Goal: Information Seeking & Learning: Check status

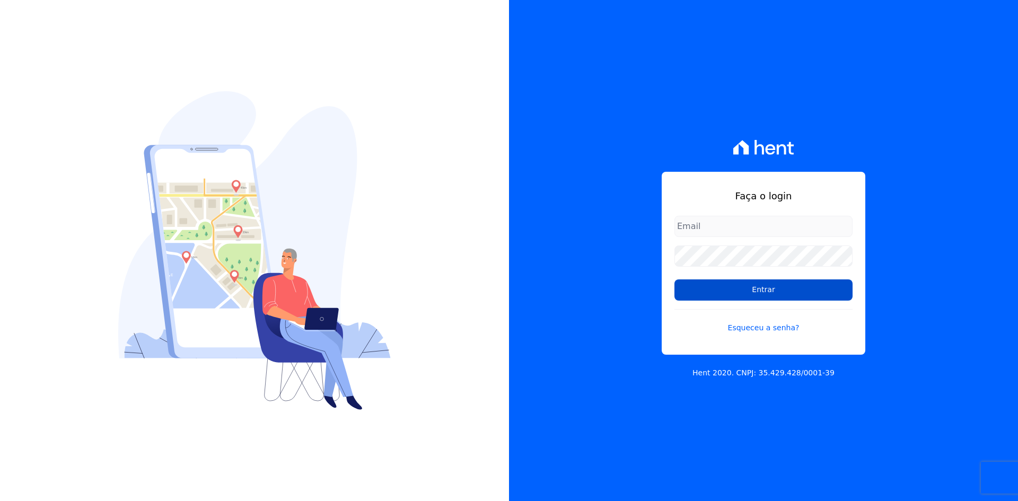
type input "[EMAIL_ADDRESS][DOMAIN_NAME]"
click at [722, 297] on input "Entrar" at bounding box center [764, 290] width 178 height 21
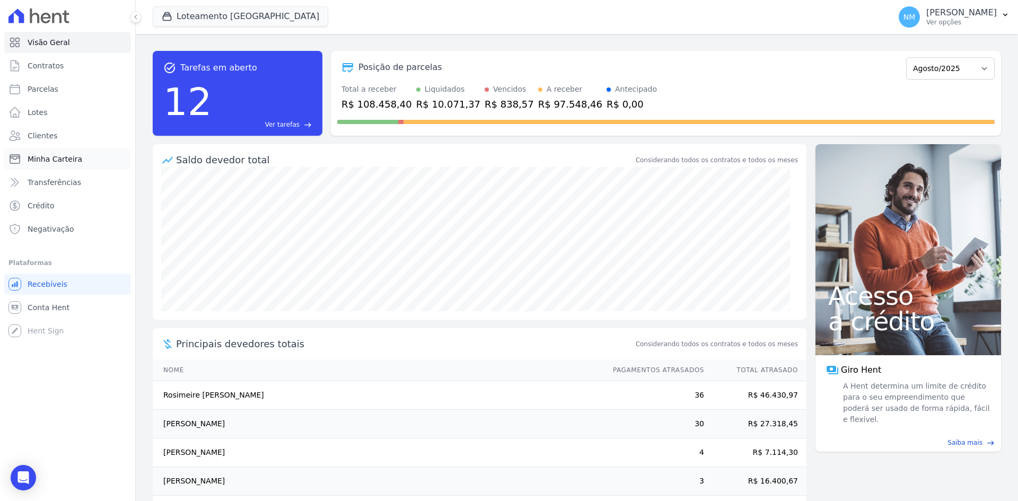
click at [78, 161] on link "Minha Carteira" at bounding box center [67, 159] width 127 height 21
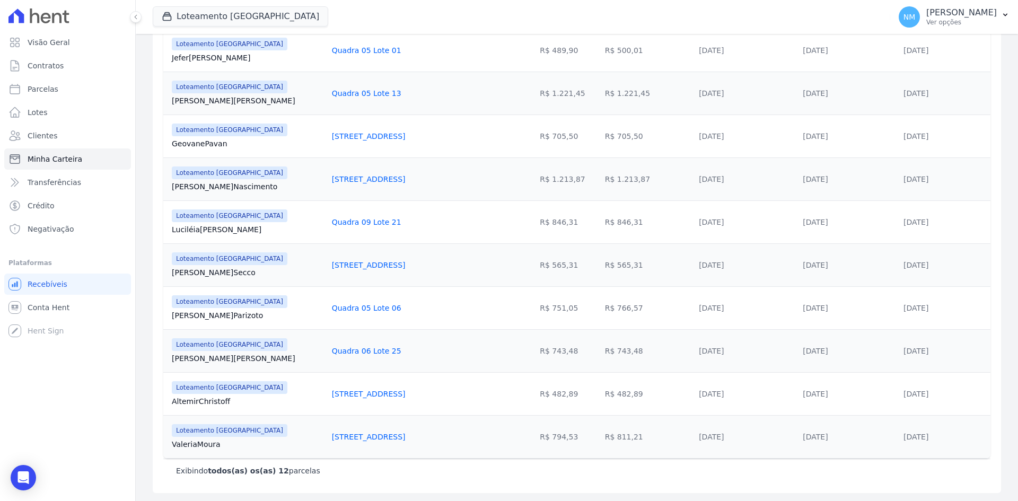
scroll to position [349, 0]
drag, startPoint x: 167, startPoint y: 357, endPoint x: 217, endPoint y: 357, distance: 50.4
click at [217, 357] on td "Loteamento [GEOGRAPHIC_DATA] [PERSON_NAME] Oliveira" at bounding box center [245, 350] width 164 height 43
copy link "[PERSON_NAME]"
drag, startPoint x: 294, startPoint y: 351, endPoint x: 379, endPoint y: 351, distance: 84.3
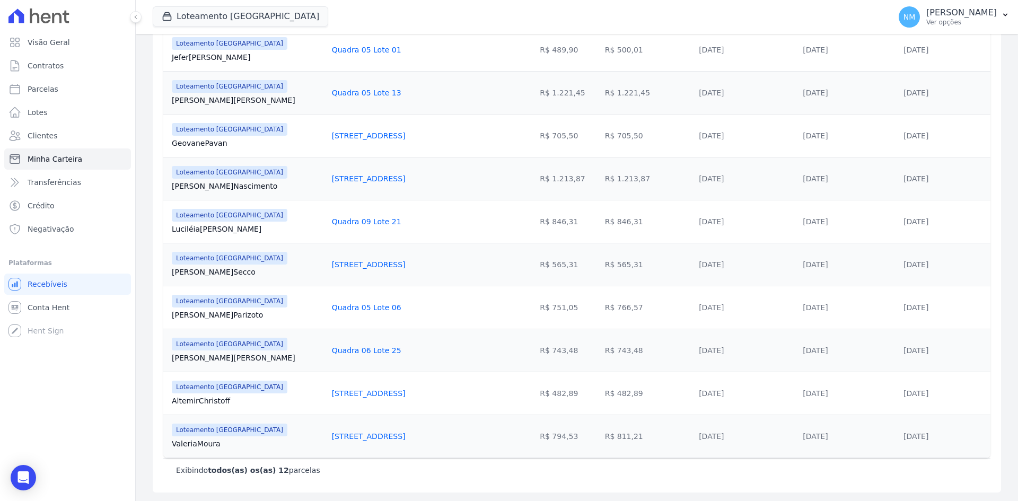
click at [379, 351] on td "Quadra 06 Lote 25" at bounding box center [408, 350] width 161 height 43
drag, startPoint x: 379, startPoint y: 351, endPoint x: 335, endPoint y: 350, distance: 44.0
click at [379, 351] on div "Quadra 06 Lote 25" at bounding box center [408, 350] width 153 height 11
drag, startPoint x: 328, startPoint y: 350, endPoint x: 389, endPoint y: 328, distance: 64.1
click at [399, 319] on td "Quadra 05 Lote 06" at bounding box center [408, 307] width 161 height 43
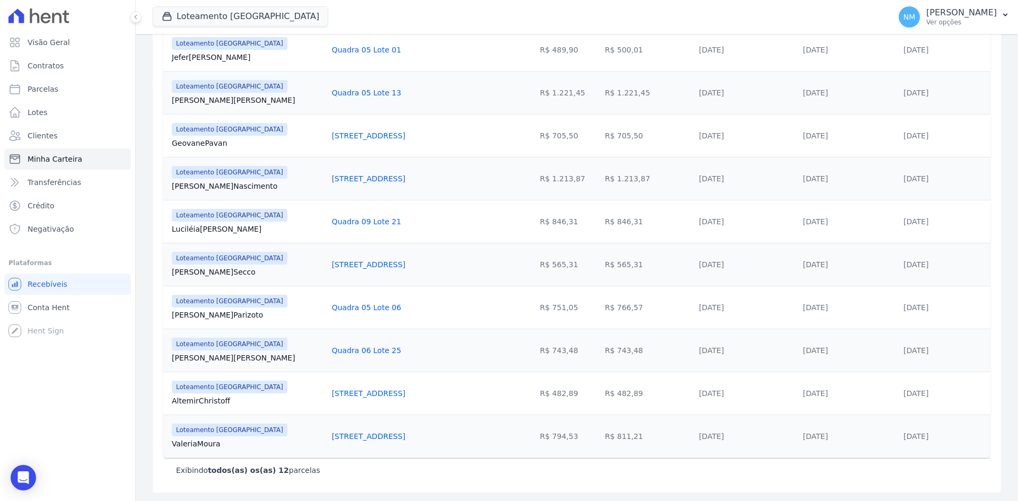
drag, startPoint x: 377, startPoint y: 352, endPoint x: 286, endPoint y: 354, distance: 90.7
click at [286, 354] on tr "Loteamento [GEOGRAPHIC_DATA] [PERSON_NAME] Oliveira Quadra 06 Lote 25 R$ 743,48…" at bounding box center [577, 350] width 828 height 43
copy tr "Quadra 06 Lote 25"
drag, startPoint x: 597, startPoint y: 348, endPoint x: 571, endPoint y: 347, distance: 25.5
click at [601, 347] on td "R$ 743,48" at bounding box center [648, 350] width 94 height 43
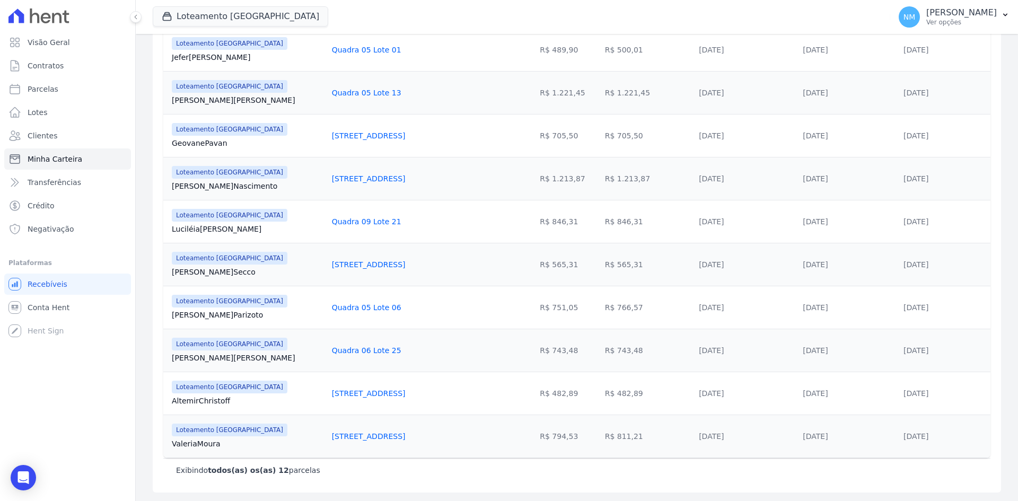
copy td "743,48"
drag, startPoint x: 936, startPoint y: 350, endPoint x: 861, endPoint y: 357, distance: 75.2
click at [861, 357] on tr "Loteamento [GEOGRAPHIC_DATA] [PERSON_NAME] Oliveira Quadra 06 Lote 25 R$ 743,48…" at bounding box center [577, 350] width 828 height 43
click at [861, 357] on td "[DATE]" at bounding box center [849, 350] width 101 height 43
drag, startPoint x: 947, startPoint y: 352, endPoint x: 880, endPoint y: 350, distance: 66.9
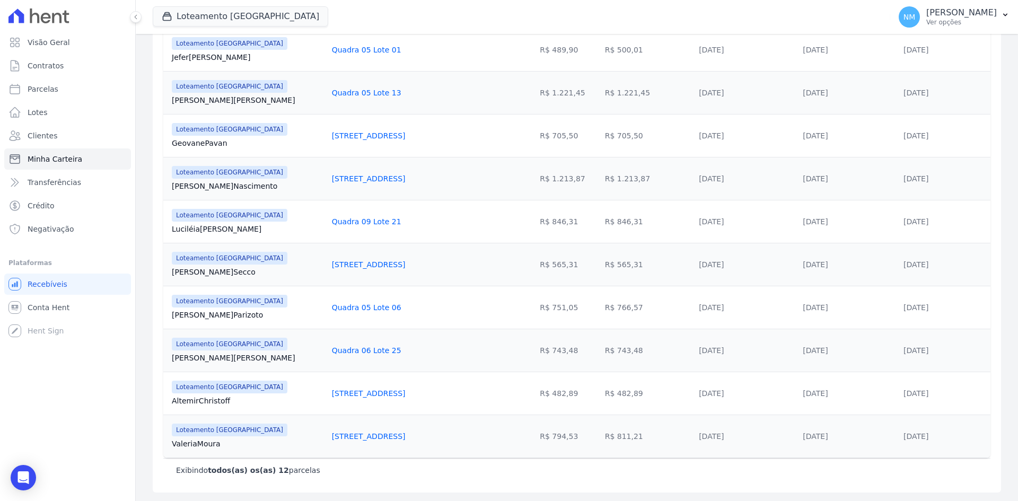
click at [880, 350] on tr "Loteamento [GEOGRAPHIC_DATA] [PERSON_NAME] Oliveira Quadra 06 Lote 25 R$ 743,48…" at bounding box center [577, 350] width 828 height 43
copy tr "[DATE]"
drag, startPoint x: 170, startPoint y: 103, endPoint x: 227, endPoint y: 104, distance: 57.3
click at [227, 104] on td "Loteamento [GEOGRAPHIC_DATA] [PERSON_NAME] [PERSON_NAME]" at bounding box center [245, 92] width 164 height 43
copy link "[PERSON_NAME]"
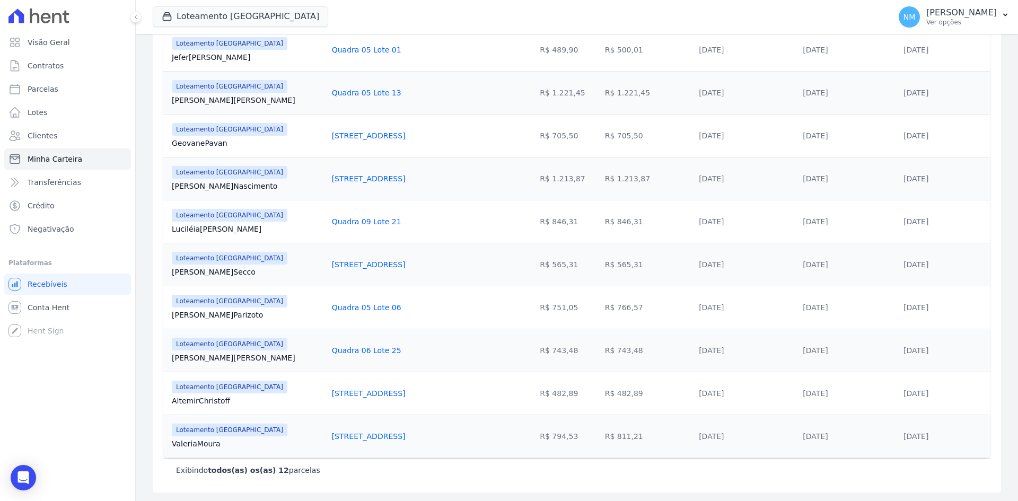
drag, startPoint x: 292, startPoint y: 93, endPoint x: 366, endPoint y: 94, distance: 73.7
click at [366, 94] on tr "Loteamento [GEOGRAPHIC_DATA] [PERSON_NAME] [PERSON_NAME] Quadra 05 Lote 13 R$ 1…" at bounding box center [577, 92] width 828 height 43
click at [372, 93] on div "Quadra 05 Lote 13" at bounding box center [408, 93] width 153 height 11
drag, startPoint x: 372, startPoint y: 93, endPoint x: 298, endPoint y: 105, distance: 75.1
click at [328, 105] on td "Quadra 05 Lote 13" at bounding box center [408, 92] width 161 height 43
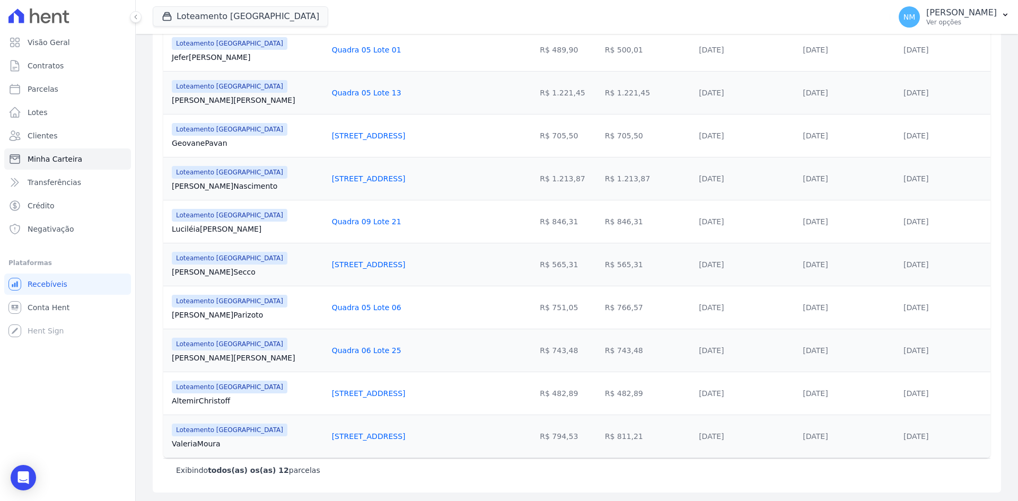
copy link "Quadra 05 Lote 13"
drag, startPoint x: 605, startPoint y: 90, endPoint x: 586, endPoint y: 91, distance: 19.6
click at [605, 90] on td "R$ 1.221,45" at bounding box center [648, 92] width 94 height 43
drag, startPoint x: 586, startPoint y: 91, endPoint x: 573, endPoint y: 94, distance: 12.6
click at [601, 94] on td "R$ 1.221,45" at bounding box center [648, 92] width 94 height 43
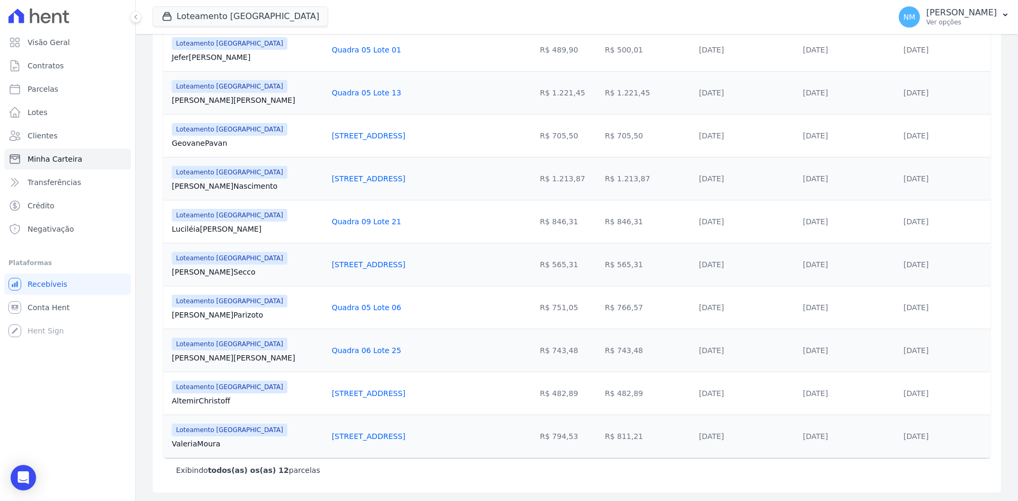
click at [601, 94] on td "R$ 1.221,45" at bounding box center [648, 92] width 94 height 43
drag, startPoint x: 604, startPoint y: 93, endPoint x: 574, endPoint y: 93, distance: 29.7
click at [601, 93] on td "R$ 1.221,45" at bounding box center [648, 92] width 94 height 43
copy td "1.221,45"
drag, startPoint x: 934, startPoint y: 90, endPoint x: 878, endPoint y: 92, distance: 55.7
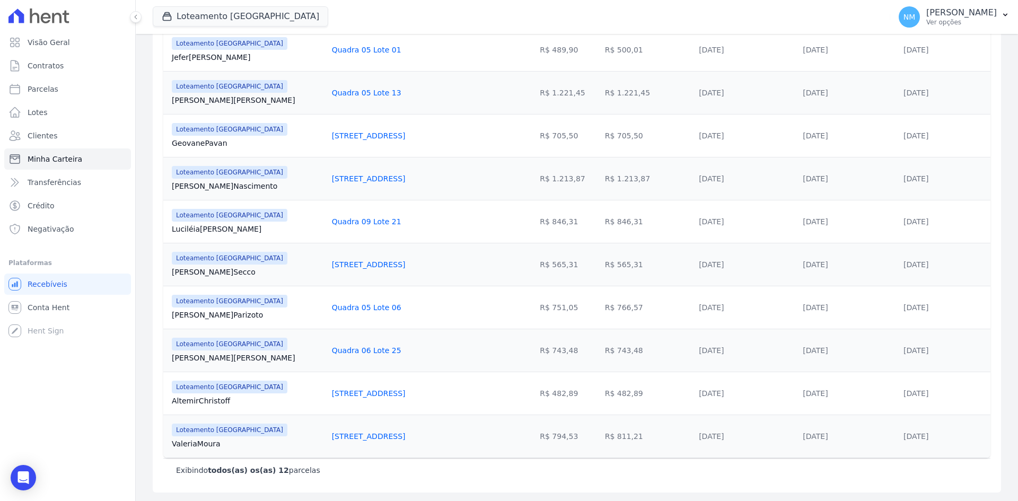
click at [878, 92] on tr "Loteamento [GEOGRAPHIC_DATA] [PERSON_NAME] [PERSON_NAME] Quadra 05 Lote 13 R$ 1…" at bounding box center [577, 92] width 828 height 43
copy tr "[DATE]"
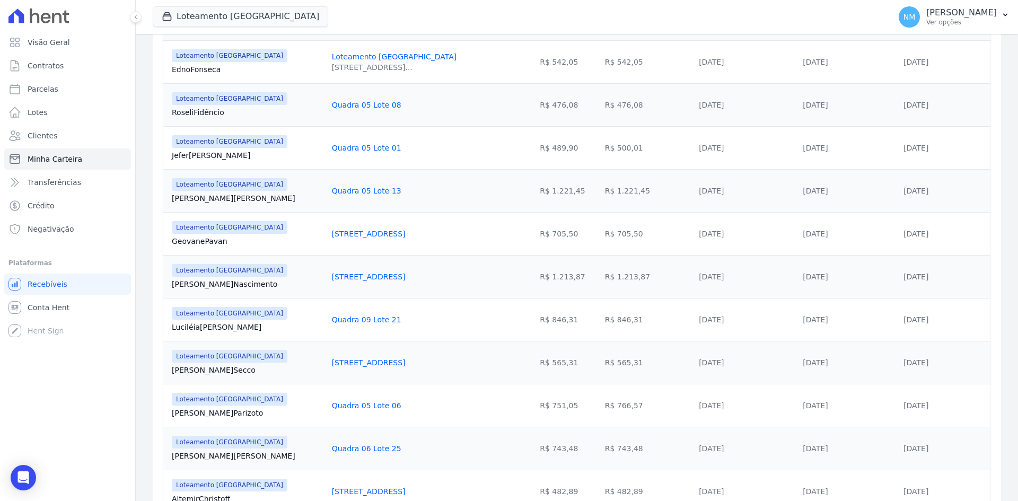
scroll to position [198, 0]
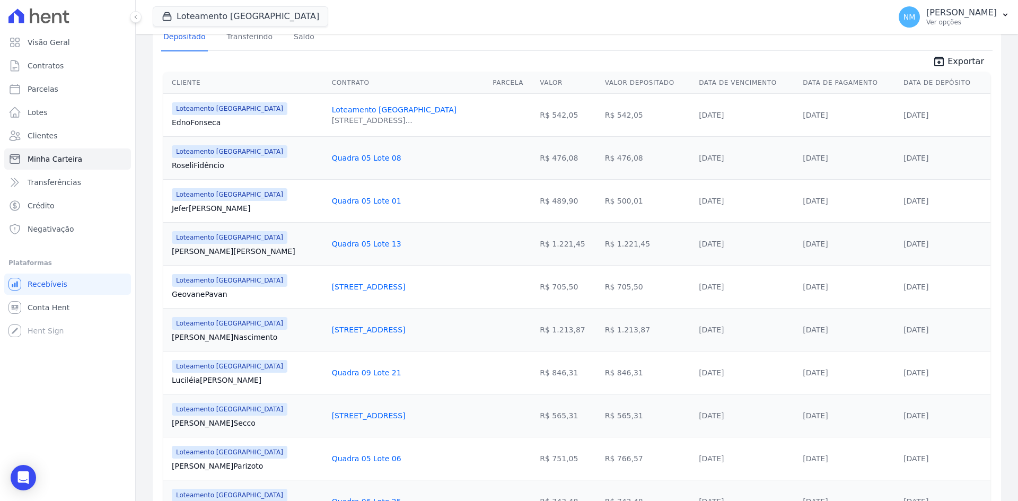
drag, startPoint x: 170, startPoint y: 121, endPoint x: 204, endPoint y: 121, distance: 34.5
click at [224, 121] on td "Loteamento [GEOGRAPHIC_DATA] [GEOGRAPHIC_DATA] Fonseca" at bounding box center [245, 114] width 164 height 43
copy link "[PERSON_NAME]"
drag, startPoint x: 943, startPoint y: 108, endPoint x: 890, endPoint y: 114, distance: 53.4
click at [900, 114] on td "[DATE]" at bounding box center [945, 114] width 91 height 43
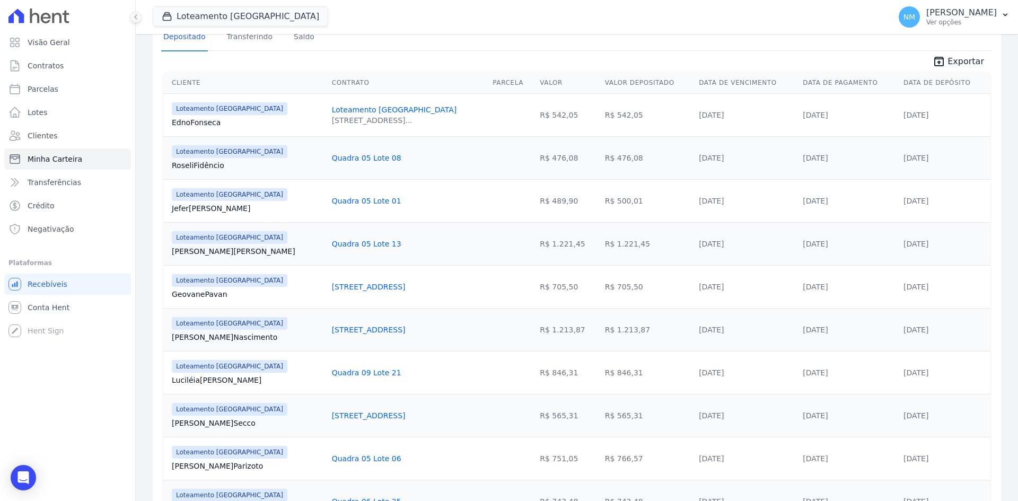
click at [904, 114] on link "[DATE]" at bounding box center [916, 115] width 25 height 8
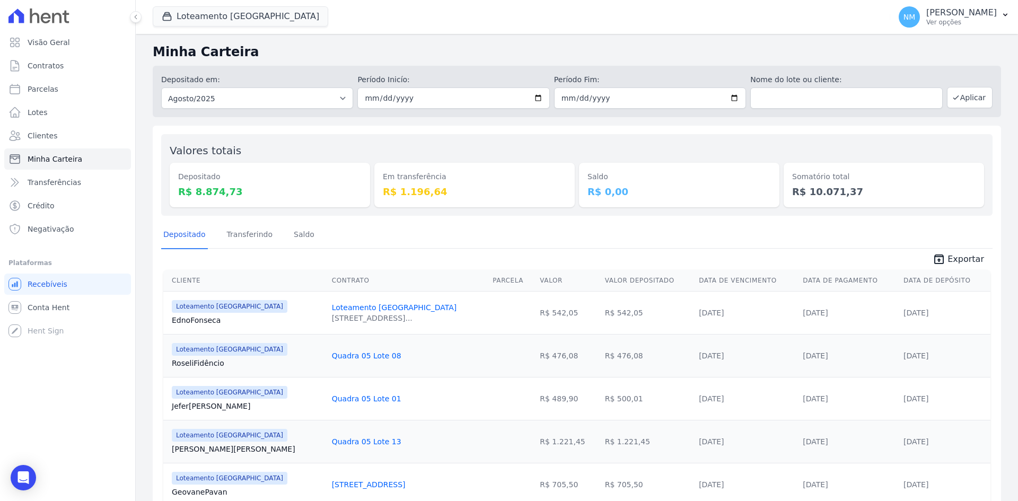
drag, startPoint x: 596, startPoint y: 310, endPoint x: 571, endPoint y: 310, distance: 24.9
click at [601, 310] on td "R$ 542,05" at bounding box center [648, 312] width 94 height 43
copy td "542,05"
drag, startPoint x: 935, startPoint y: 311, endPoint x: 882, endPoint y: 314, distance: 53.1
click at [882, 314] on tr "Loteamento [GEOGRAPHIC_DATA] [GEOGRAPHIC_DATA] Fonseca Loteamento [GEOGRAPHIC_D…" at bounding box center [577, 312] width 828 height 43
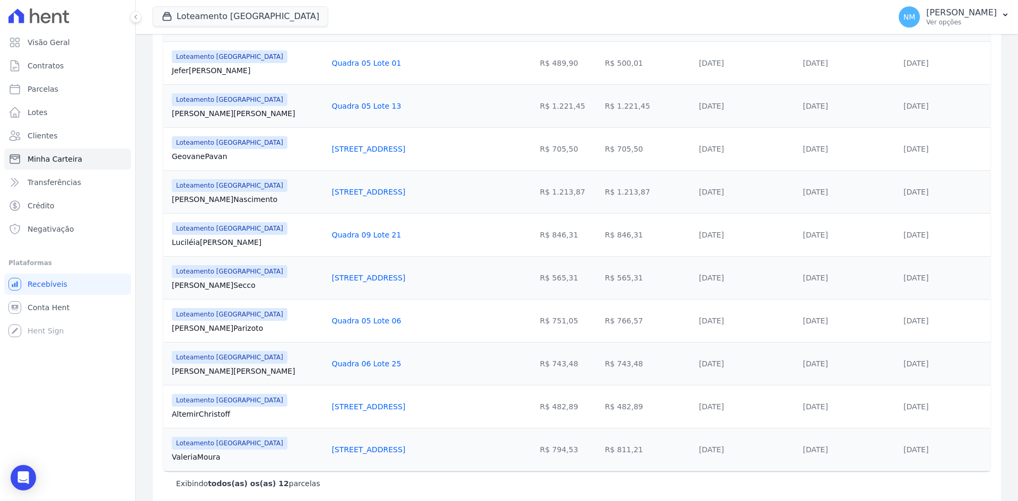
scroll to position [349, 0]
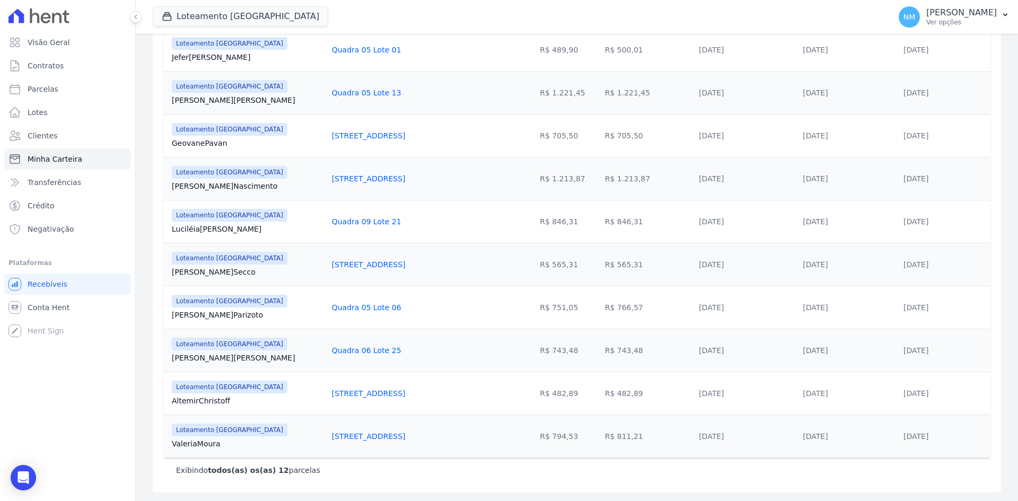
drag, startPoint x: 166, startPoint y: 316, endPoint x: 234, endPoint y: 316, distance: 67.9
click at [234, 316] on td "Loteamento [GEOGRAPHIC_DATA] Gabrielli [GEOGRAPHIC_DATA]" at bounding box center [245, 307] width 164 height 43
drag, startPoint x: 292, startPoint y: 308, endPoint x: 370, endPoint y: 314, distance: 77.7
click at [370, 314] on tr "Loteamento [GEOGRAPHIC_DATA] Gabrielli [GEOGRAPHIC_DATA] Quadra 05 Lote 06 R$ 7…" at bounding box center [577, 307] width 828 height 43
click at [370, 312] on div "Quadra 05 Lote 06" at bounding box center [408, 307] width 153 height 11
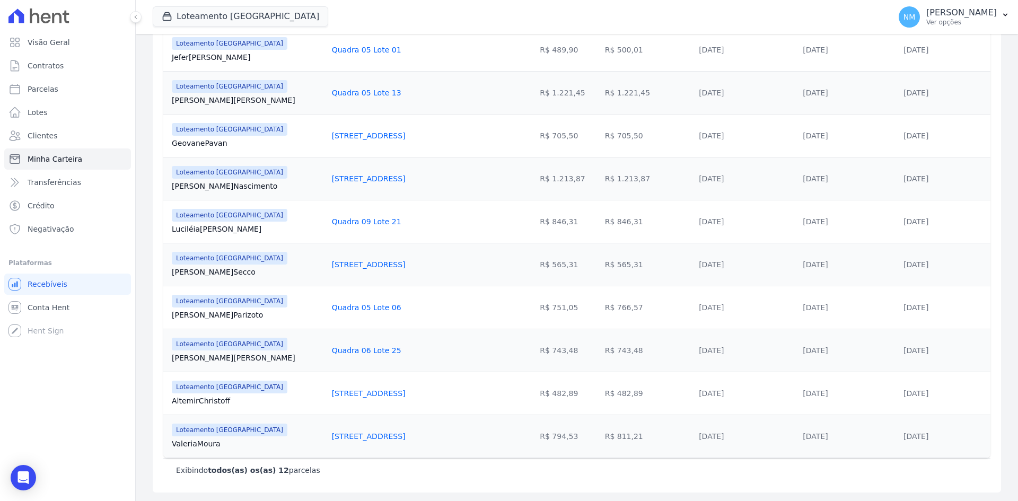
drag, startPoint x: 372, startPoint y: 308, endPoint x: 295, endPoint y: 311, distance: 76.5
click at [328, 311] on td "Quadra 05 Lote 06" at bounding box center [408, 307] width 161 height 43
drag, startPoint x: 598, startPoint y: 302, endPoint x: 573, endPoint y: 306, distance: 25.2
click at [601, 306] on td "R$ 766,57" at bounding box center [648, 307] width 94 height 43
drag, startPoint x: 876, startPoint y: 306, endPoint x: 856, endPoint y: 304, distance: 20.2
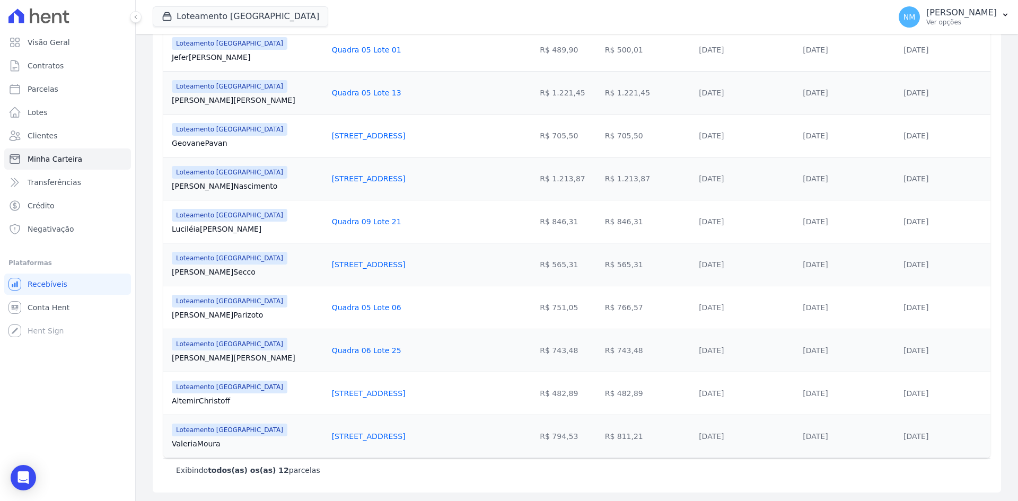
click at [856, 304] on tr "Loteamento [GEOGRAPHIC_DATA] Gabrielli [GEOGRAPHIC_DATA] Quadra 05 Lote 06 R$ 7…" at bounding box center [577, 307] width 828 height 43
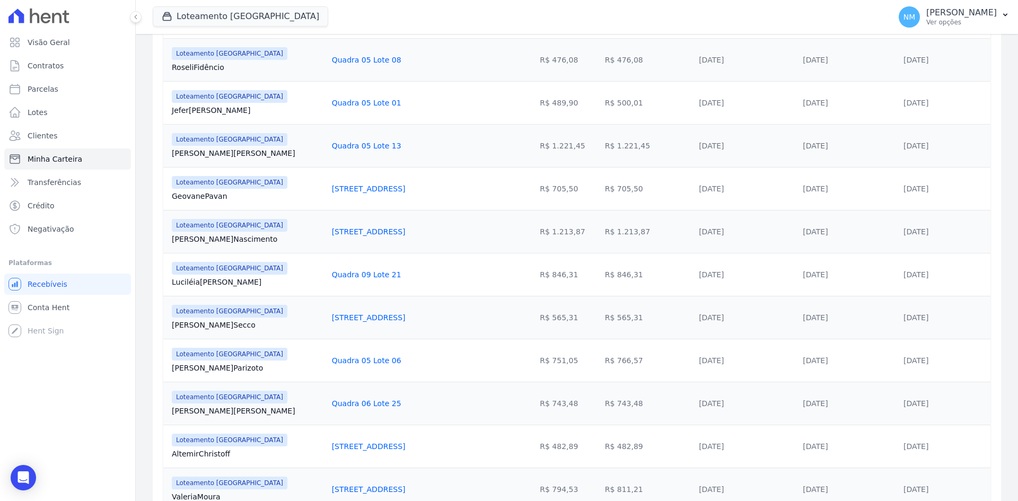
drag, startPoint x: 171, startPoint y: 110, endPoint x: 211, endPoint y: 110, distance: 39.8
click at [211, 110] on td "Loteamento [GEOGRAPHIC_DATA] Jefer Silva" at bounding box center [245, 102] width 164 height 43
drag, startPoint x: 292, startPoint y: 101, endPoint x: 371, endPoint y: 102, distance: 79.6
click at [371, 102] on tr "Loteamento [GEOGRAPHIC_DATA] Jefer Silva Quadra 05 Lote 01 R$ 489,90 R$ 500,01 …" at bounding box center [577, 102] width 828 height 43
click at [368, 103] on div "Quadra 05 Lote 01" at bounding box center [408, 103] width 153 height 11
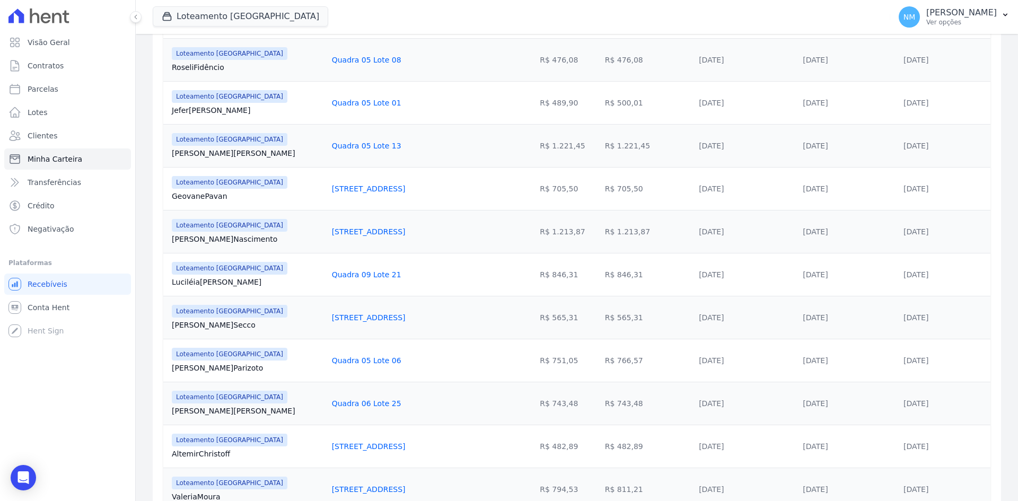
click at [368, 103] on div "Quadra 05 Lote 01" at bounding box center [408, 103] width 153 height 11
drag, startPoint x: 368, startPoint y: 103, endPoint x: 325, endPoint y: 105, distance: 43.0
click at [332, 105] on div "Quadra 05 Lote 01" at bounding box center [408, 103] width 153 height 11
drag, startPoint x: 596, startPoint y: 101, endPoint x: 573, endPoint y: 106, distance: 22.7
click at [601, 106] on td "R$ 500,01" at bounding box center [648, 102] width 94 height 43
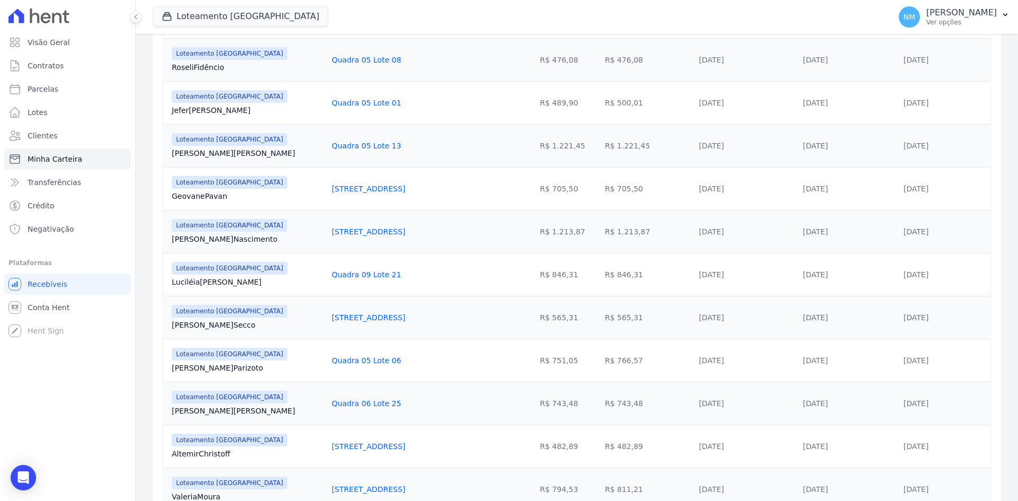
drag, startPoint x: 927, startPoint y: 104, endPoint x: 877, endPoint y: 108, distance: 50.6
click at [877, 108] on tr "Loteamento [GEOGRAPHIC_DATA] Jefer Silva Quadra 05 Lote 01 R$ 489,90 R$ 500,01 …" at bounding box center [577, 102] width 828 height 43
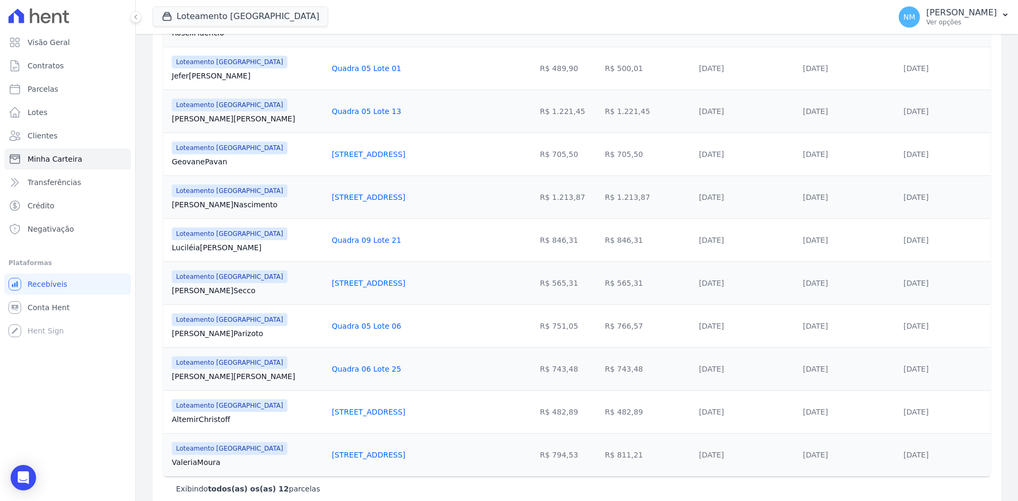
scroll to position [349, 0]
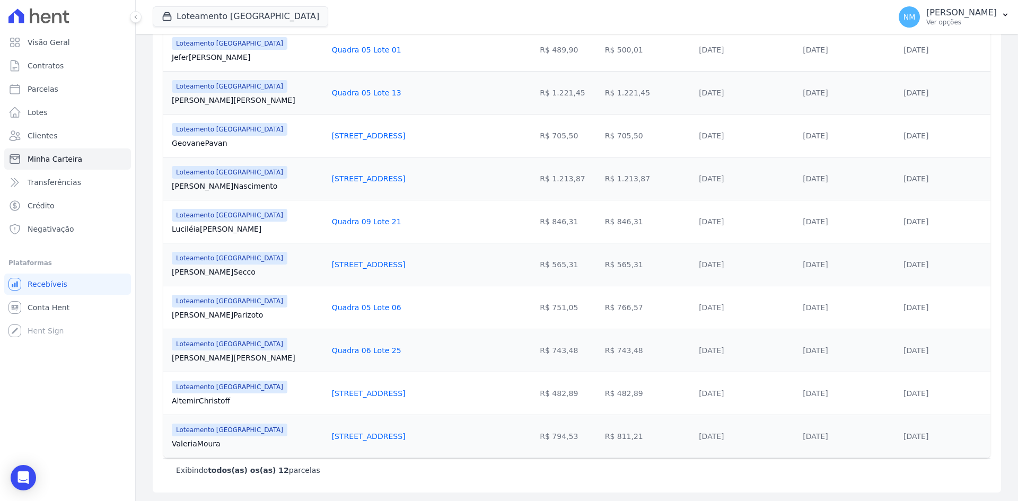
drag, startPoint x: 168, startPoint y: 443, endPoint x: 224, endPoint y: 444, distance: 55.7
click at [224, 444] on td "Loteamento [GEOGRAPHIC_DATA] [PERSON_NAME] [GEOGRAPHIC_DATA]" at bounding box center [245, 436] width 164 height 43
click at [370, 437] on div "[STREET_ADDRESS]" at bounding box center [408, 436] width 153 height 11
drag, startPoint x: 363, startPoint y: 435, endPoint x: 296, endPoint y: 448, distance: 68.6
click at [328, 448] on td "[STREET_ADDRESS]" at bounding box center [408, 436] width 161 height 43
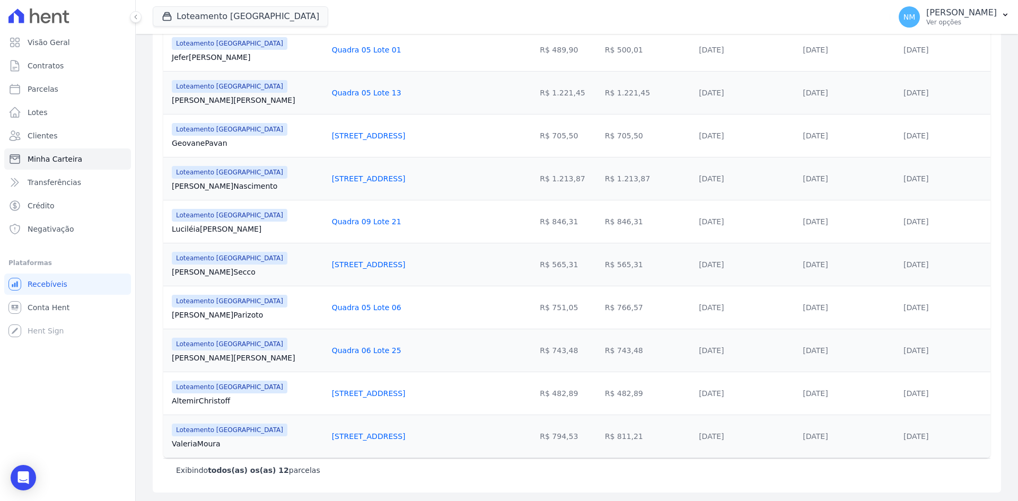
drag, startPoint x: 600, startPoint y: 435, endPoint x: 570, endPoint y: 441, distance: 30.9
click at [601, 441] on td "R$ 811,21" at bounding box center [648, 436] width 94 height 43
drag, startPoint x: 931, startPoint y: 434, endPoint x: 870, endPoint y: 436, distance: 60.5
click at [870, 436] on tr "Loteamento [GEOGRAPHIC_DATA] [PERSON_NAME] [GEOGRAPHIC_DATA] [STREET_ADDRESS] R…" at bounding box center [577, 436] width 828 height 43
drag, startPoint x: 170, startPoint y: 400, endPoint x: 230, endPoint y: 404, distance: 60.6
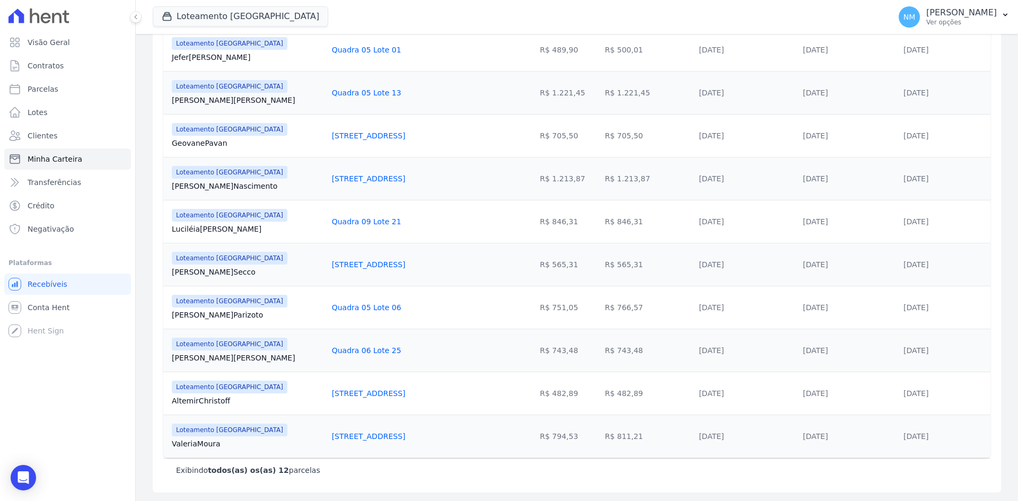
click at [230, 404] on td "Loteamento [GEOGRAPHIC_DATA] [GEOGRAPHIC_DATA] Christoff" at bounding box center [245, 393] width 164 height 43
click at [365, 394] on div "[STREET_ADDRESS]" at bounding box center [408, 393] width 153 height 11
click at [364, 395] on div "[STREET_ADDRESS]" at bounding box center [408, 393] width 153 height 11
click at [601, 391] on td "R$ 482,89" at bounding box center [648, 393] width 94 height 43
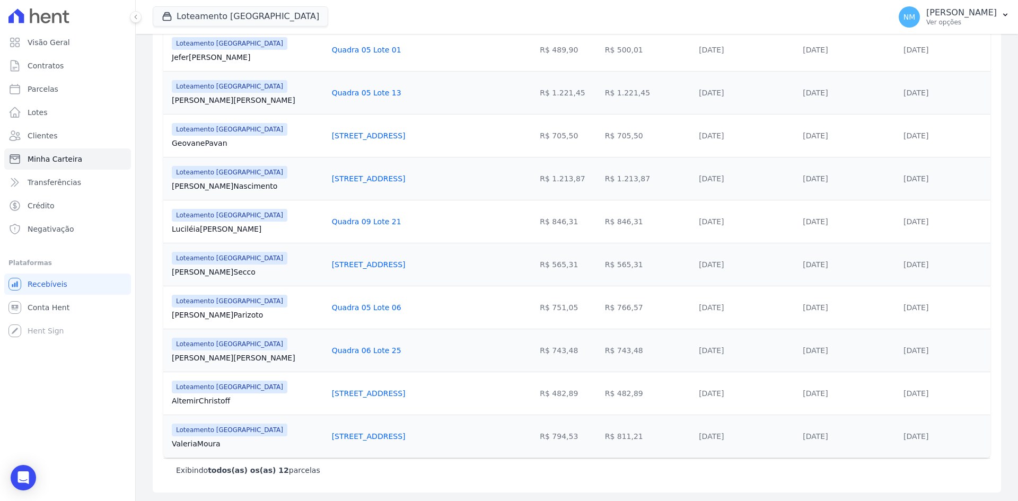
click at [601, 391] on td "R$ 482,89" at bounding box center [648, 393] width 94 height 43
drag, startPoint x: 596, startPoint y: 391, endPoint x: 573, endPoint y: 392, distance: 22.8
click at [601, 392] on td "R$ 482,89" at bounding box center [648, 393] width 94 height 43
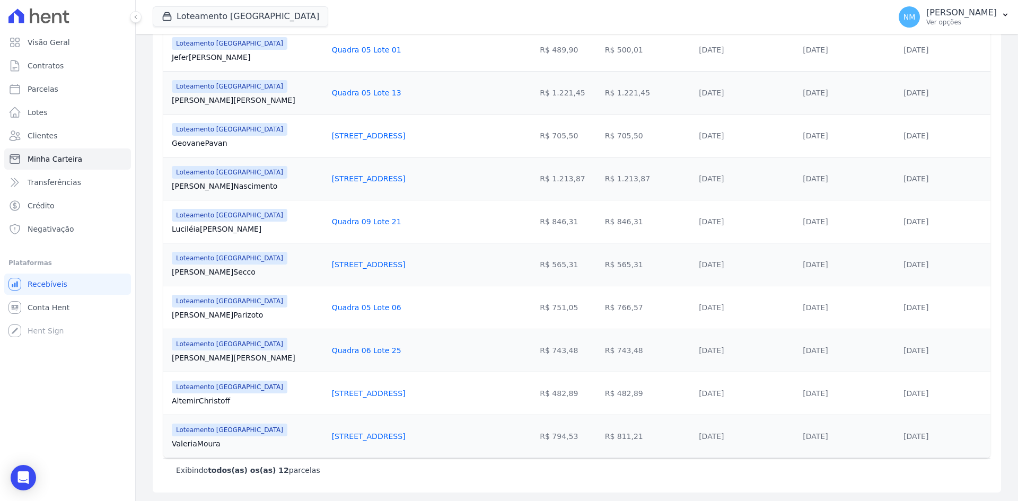
drag, startPoint x: 930, startPoint y: 392, endPoint x: 888, endPoint y: 396, distance: 42.6
click at [878, 396] on tr "Loteamento [GEOGRAPHIC_DATA] [GEOGRAPHIC_DATA] Christoff Quadra 14 Lote 05 R$ 4…" at bounding box center [577, 393] width 828 height 43
drag, startPoint x: 167, startPoint y: 268, endPoint x: 215, endPoint y: 269, distance: 48.3
click at [215, 269] on td "Loteamento [GEOGRAPHIC_DATA] Marcio Secco" at bounding box center [245, 264] width 164 height 43
click at [328, 265] on td "[STREET_ADDRESS]" at bounding box center [408, 264] width 161 height 43
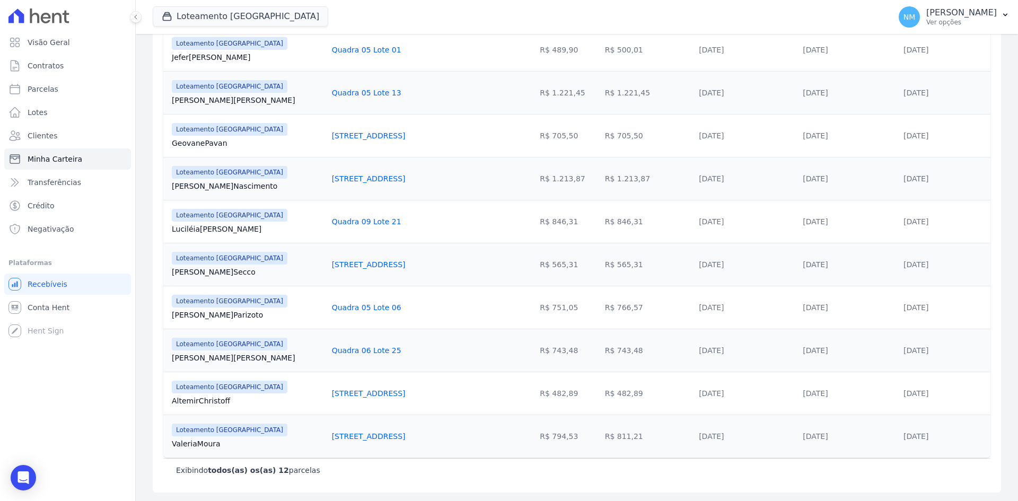
drag, startPoint x: 297, startPoint y: 263, endPoint x: 370, endPoint y: 263, distance: 73.7
click at [370, 263] on td "[STREET_ADDRESS]" at bounding box center [408, 264] width 161 height 43
drag, startPoint x: 595, startPoint y: 263, endPoint x: 570, endPoint y: 263, distance: 25.5
click at [601, 263] on td "R$ 565,31" at bounding box center [648, 264] width 94 height 43
drag, startPoint x: 932, startPoint y: 262, endPoint x: 869, endPoint y: 268, distance: 62.9
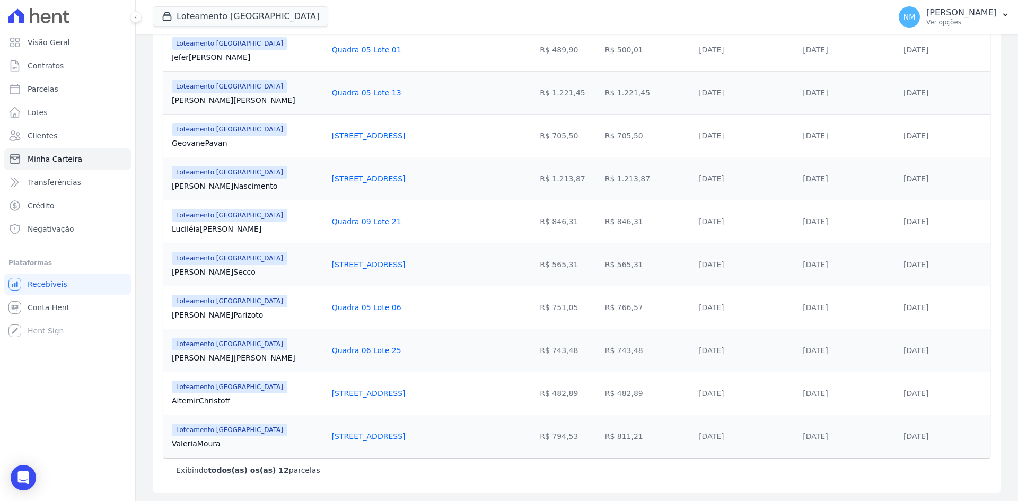
click at [869, 268] on tr "Loteamento [GEOGRAPHIC_DATA] Marcio Secco [STREET_ADDRESS] R$ 565,31 R$ 565,31 …" at bounding box center [577, 264] width 828 height 43
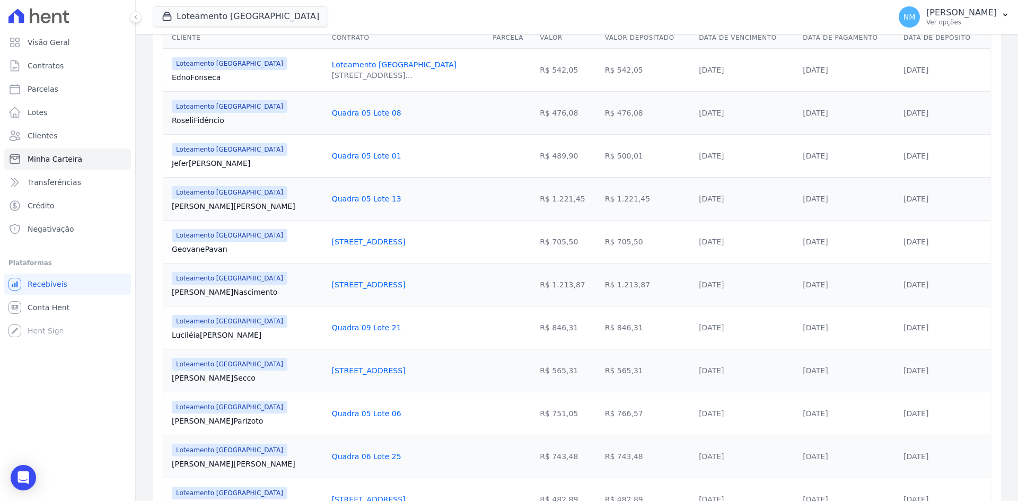
scroll to position [190, 0]
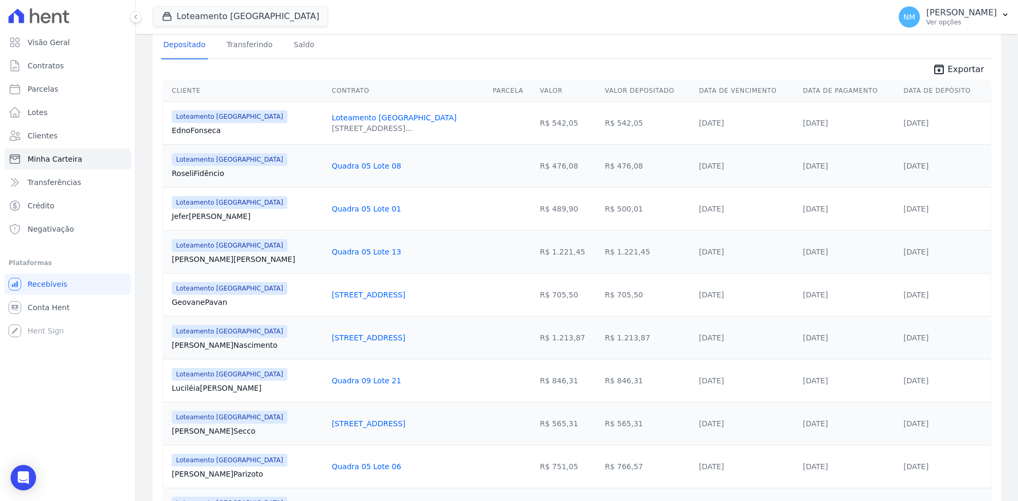
drag, startPoint x: 169, startPoint y: 345, endPoint x: 228, endPoint y: 346, distance: 58.4
click at [228, 346] on td "Loteamento [GEOGRAPHIC_DATA] [PERSON_NAME] Nascimento" at bounding box center [245, 337] width 164 height 43
click at [359, 337] on div "[STREET_ADDRESS]" at bounding box center [408, 338] width 153 height 11
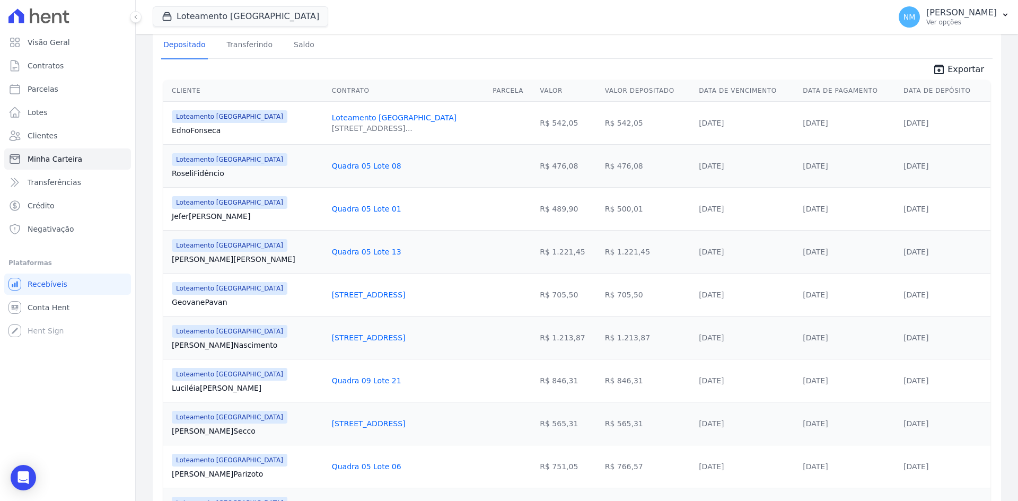
click at [359, 337] on div "[STREET_ADDRESS]" at bounding box center [408, 338] width 153 height 11
drag, startPoint x: 600, startPoint y: 336, endPoint x: 570, endPoint y: 337, distance: 29.7
click at [601, 337] on td "R$ 1.213,87" at bounding box center [648, 337] width 94 height 43
click at [603, 335] on td "R$ 1.213,87" at bounding box center [648, 337] width 94 height 43
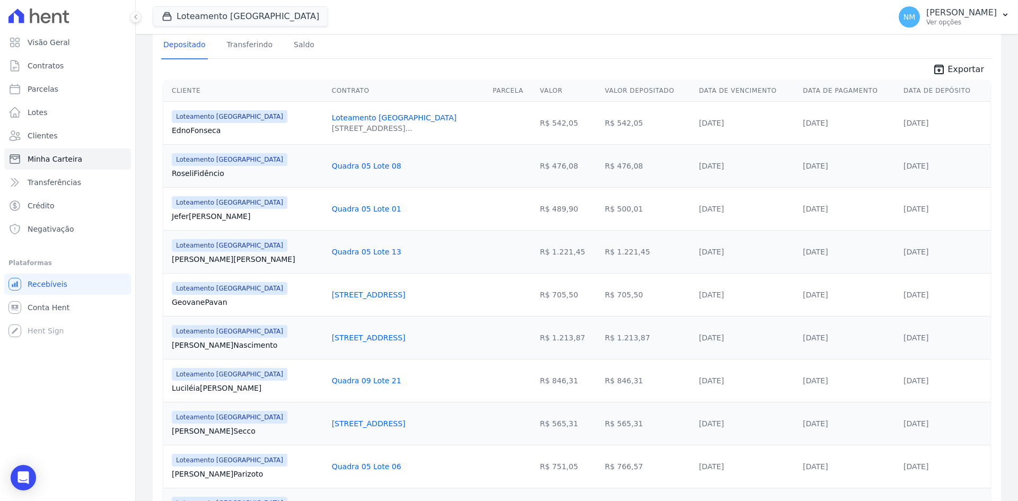
drag, startPoint x: 603, startPoint y: 335, endPoint x: 573, endPoint y: 342, distance: 30.4
click at [601, 342] on td "R$ 1.213,87" at bounding box center [648, 337] width 94 height 43
drag, startPoint x: 934, startPoint y: 337, endPoint x: 886, endPoint y: 335, distance: 47.8
click at [900, 335] on td "[DATE]" at bounding box center [945, 337] width 91 height 43
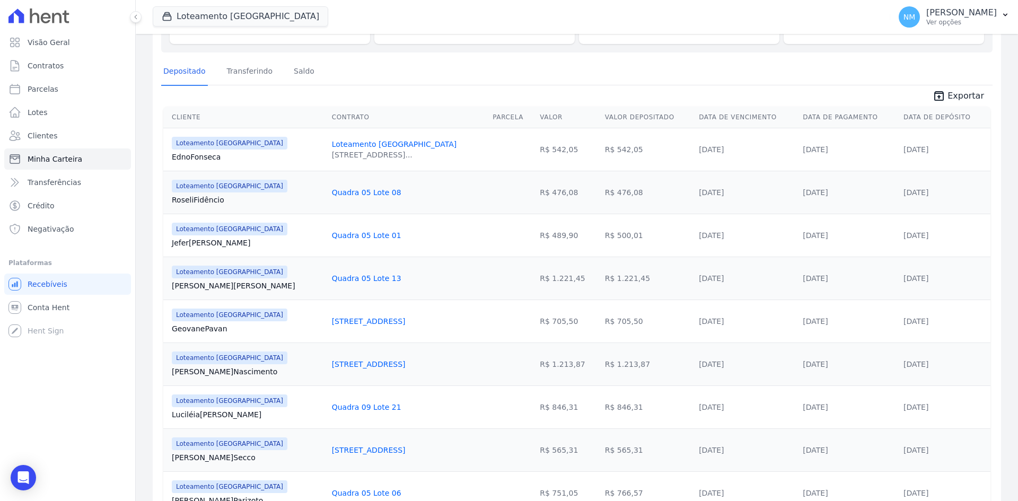
scroll to position [137, 0]
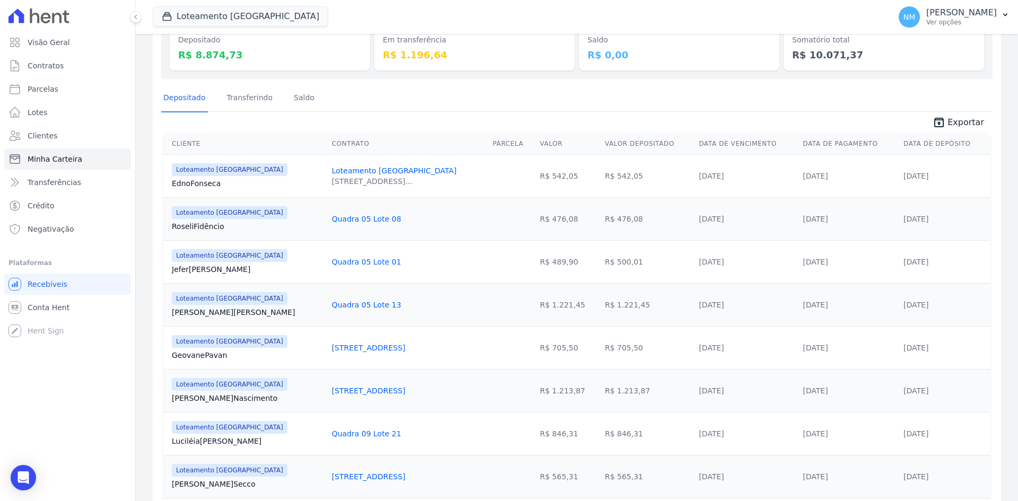
drag, startPoint x: 175, startPoint y: 225, endPoint x: 237, endPoint y: 227, distance: 61.6
click at [237, 227] on div "Valores totais Depositado R$ 8.874,73 Em transferência R$ 1.196,64 [GEOGRAPHIC_…" at bounding box center [577, 347] width 849 height 716
click at [611, 196] on td "R$ 542,05" at bounding box center [648, 175] width 94 height 43
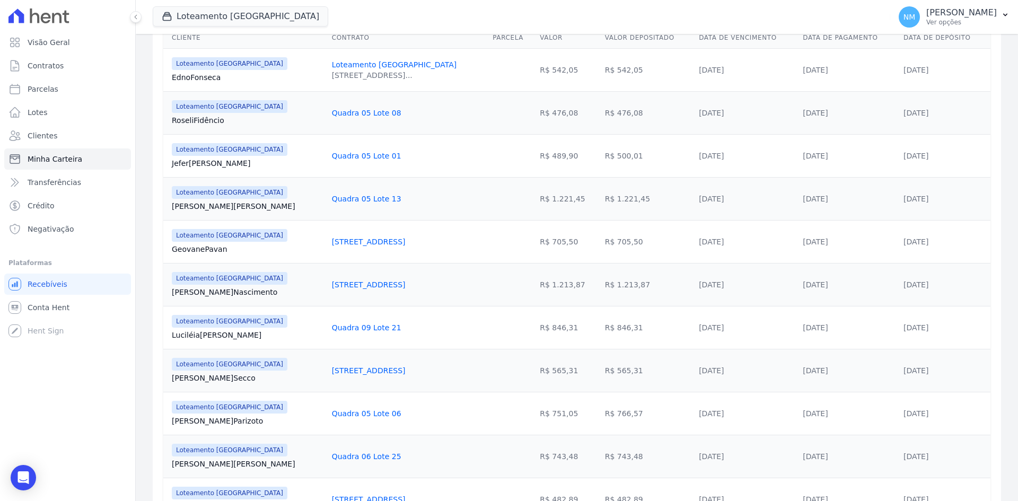
scroll to position [190, 0]
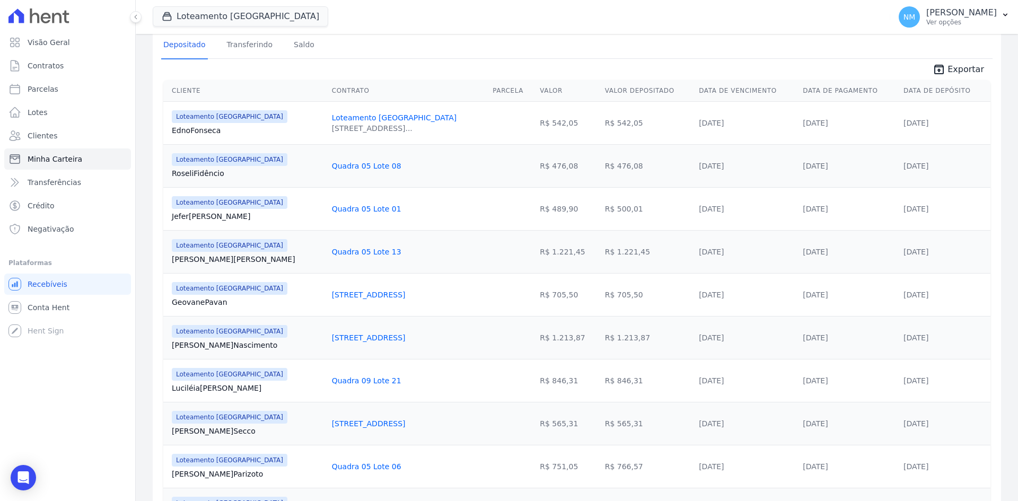
drag, startPoint x: 612, startPoint y: 165, endPoint x: 565, endPoint y: 167, distance: 46.7
click at [601, 167] on td "R$ 476,08" at bounding box center [648, 165] width 94 height 43
drag, startPoint x: 604, startPoint y: 293, endPoint x: 573, endPoint y: 298, distance: 31.1
click at [601, 298] on td "R$ 705,50" at bounding box center [648, 294] width 94 height 43
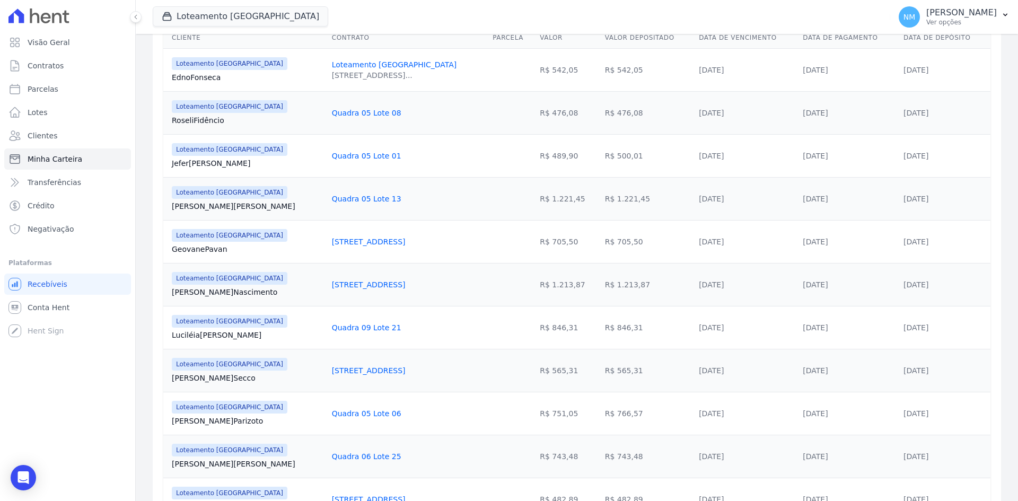
drag, startPoint x: 608, startPoint y: 327, endPoint x: 558, endPoint y: 326, distance: 49.9
click at [601, 326] on td "R$ 846,31" at bounding box center [648, 327] width 94 height 43
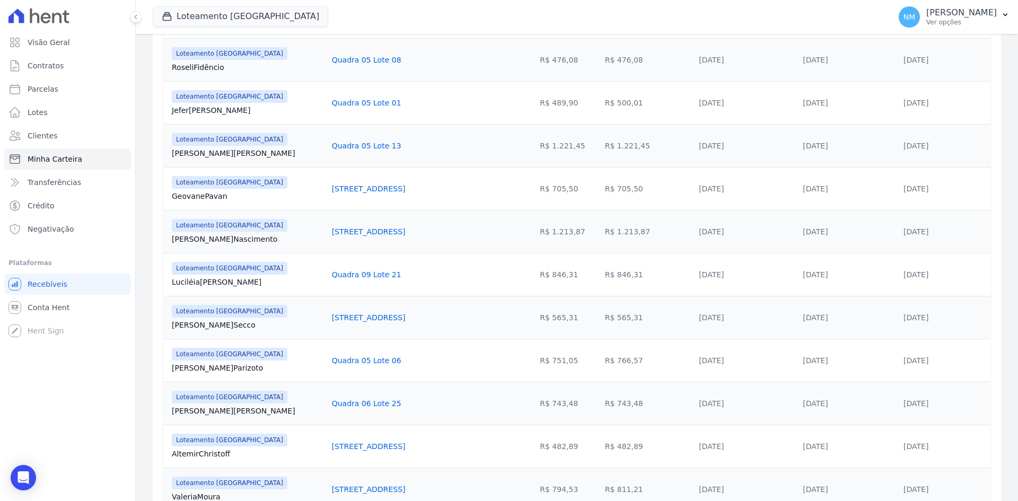
drag, startPoint x: 617, startPoint y: 401, endPoint x: 559, endPoint y: 400, distance: 57.8
click at [601, 400] on td "R$ 743,48" at bounding box center [648, 403] width 94 height 43
drag, startPoint x: 605, startPoint y: 146, endPoint x: 565, endPoint y: 146, distance: 39.3
click at [601, 146] on td "R$ 1.221,45" at bounding box center [648, 145] width 94 height 43
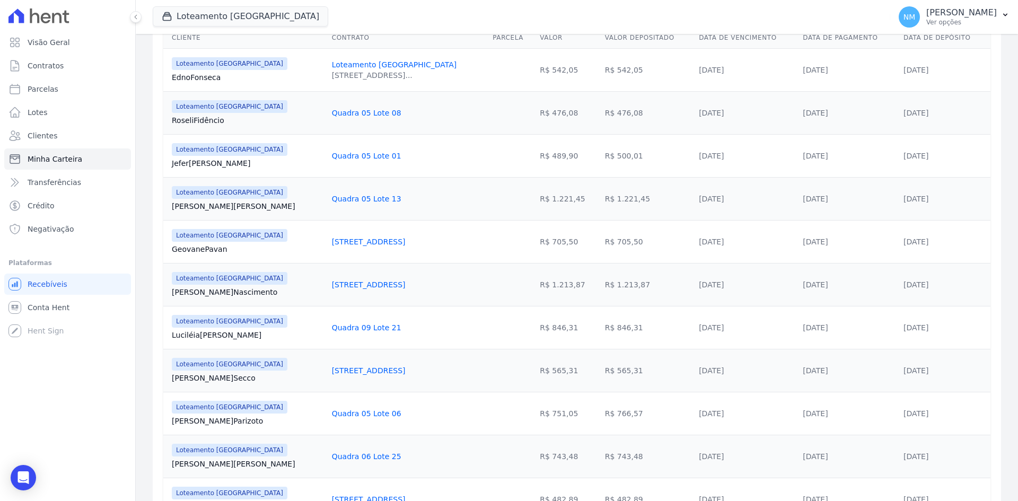
click at [602, 72] on td "R$ 542,05" at bounding box center [648, 69] width 94 height 43
drag, startPoint x: 600, startPoint y: 72, endPoint x: 559, endPoint y: 69, distance: 41.5
click at [601, 69] on td "R$ 542,05" at bounding box center [648, 69] width 94 height 43
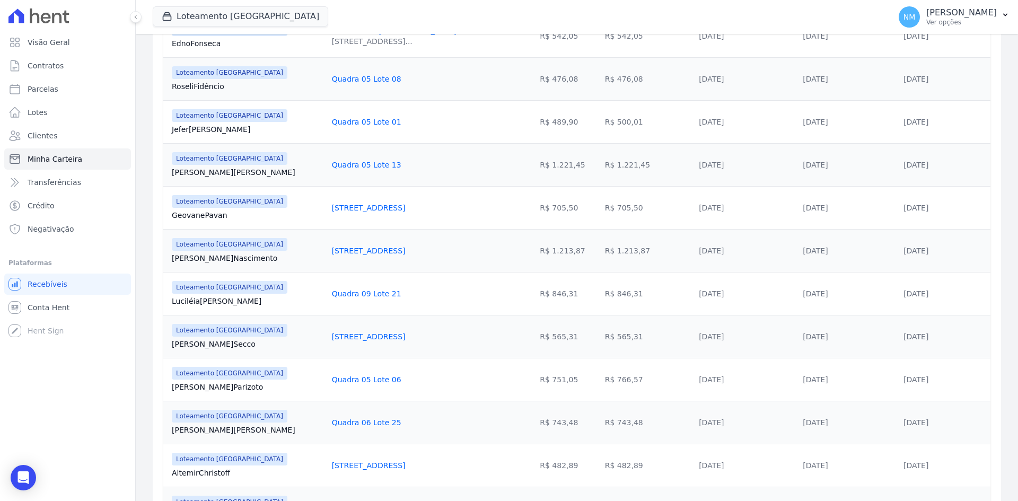
scroll to position [296, 0]
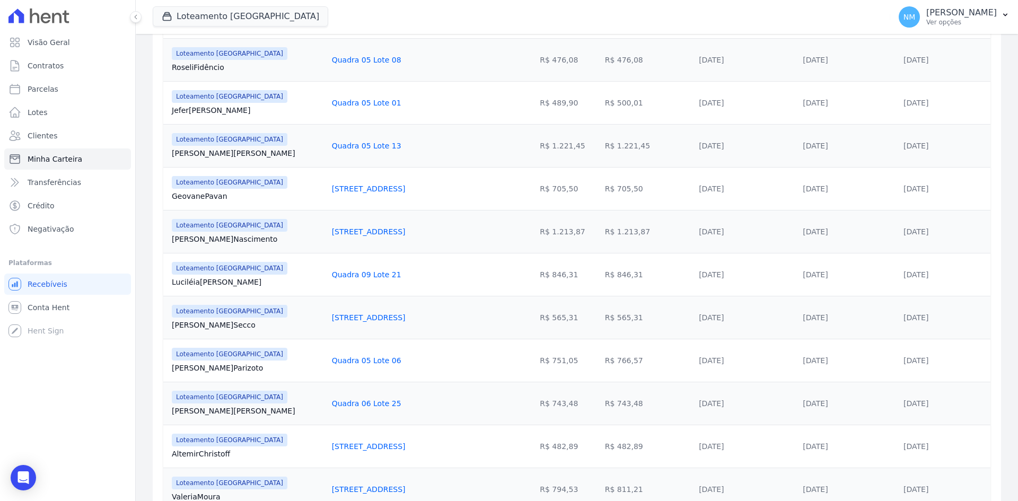
drag, startPoint x: 597, startPoint y: 362, endPoint x: 549, endPoint y: 359, distance: 47.8
click at [549, 359] on tr "Loteamento [GEOGRAPHIC_DATA] Gabrielli [GEOGRAPHIC_DATA] Quadra 05 Lote 06 R$ 7…" at bounding box center [577, 360] width 828 height 43
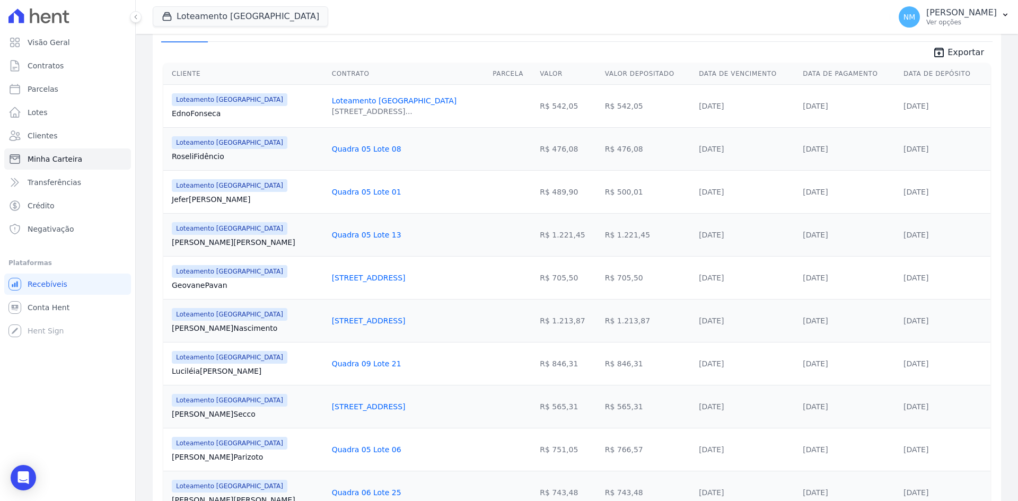
scroll to position [190, 0]
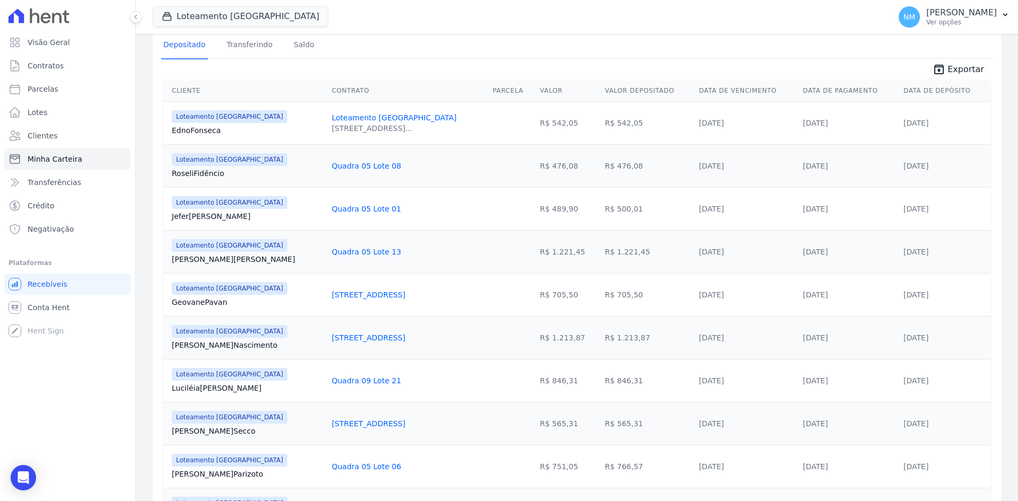
drag, startPoint x: 620, startPoint y: 207, endPoint x: 562, endPoint y: 208, distance: 57.8
click at [601, 208] on td "R$ 500,01" at bounding box center [648, 208] width 94 height 43
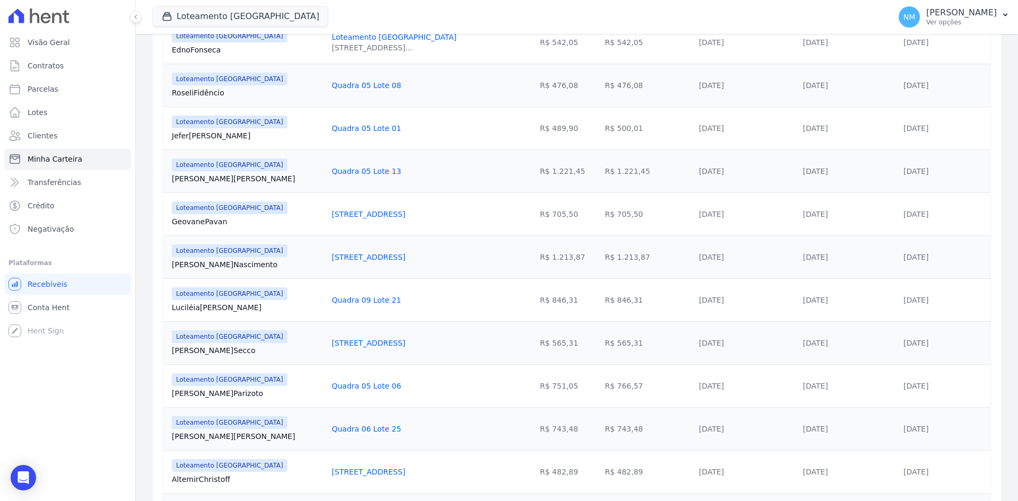
scroll to position [349, 0]
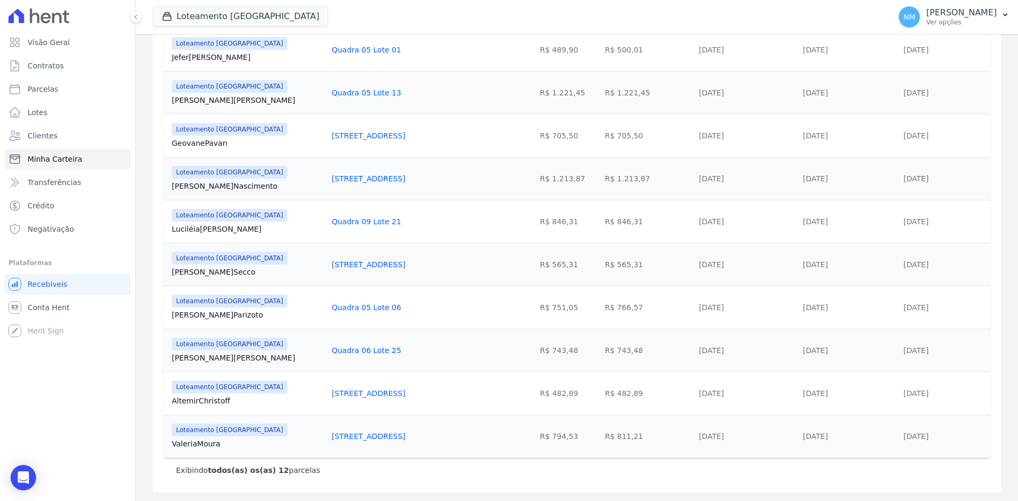
drag, startPoint x: 609, startPoint y: 438, endPoint x: 548, endPoint y: 439, distance: 60.5
click at [548, 439] on tr "Loteamento [GEOGRAPHIC_DATA] [PERSON_NAME] [GEOGRAPHIC_DATA] [STREET_ADDRESS] R…" at bounding box center [577, 436] width 828 height 43
click at [601, 390] on td "R$ 482,89" at bounding box center [648, 393] width 94 height 43
drag, startPoint x: 598, startPoint y: 390, endPoint x: 568, endPoint y: 390, distance: 30.8
click at [601, 390] on td "R$ 482,89" at bounding box center [648, 393] width 94 height 43
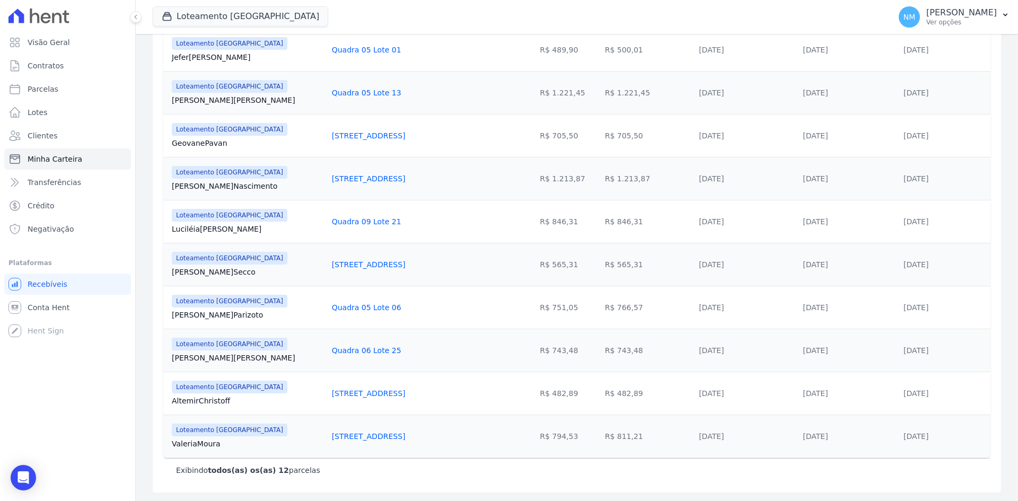
drag, startPoint x: 600, startPoint y: 262, endPoint x: 570, endPoint y: 262, distance: 29.7
click at [601, 262] on td "R$ 565,31" at bounding box center [648, 264] width 94 height 43
drag, startPoint x: 593, startPoint y: 262, endPoint x: 565, endPoint y: 267, distance: 28.2
click at [601, 267] on td "R$ 565,31" at bounding box center [648, 264] width 94 height 43
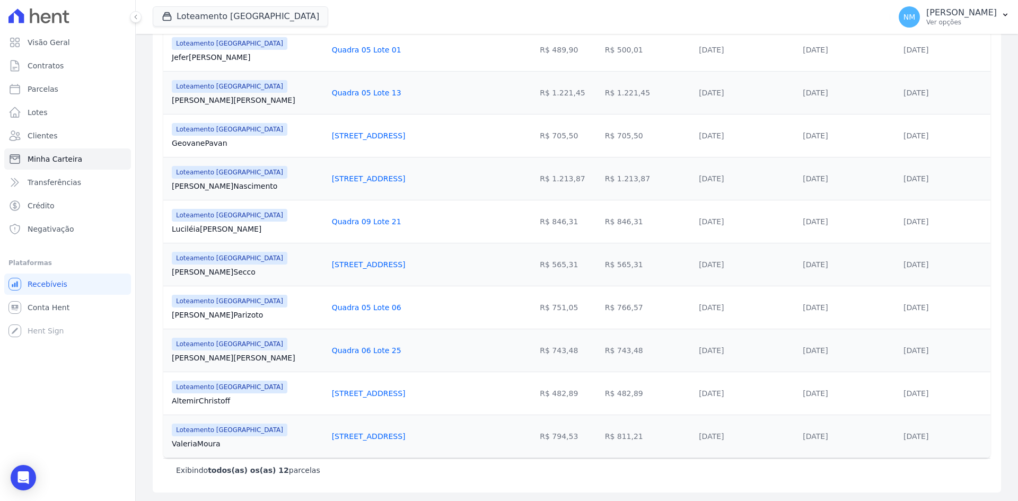
drag, startPoint x: 599, startPoint y: 177, endPoint x: 548, endPoint y: 180, distance: 51.0
click at [548, 180] on tr "Loteamento [GEOGRAPHIC_DATA] [PERSON_NAME] Nascimento Quadra 15 Lote 24 R$ 1.21…" at bounding box center [577, 178] width 828 height 43
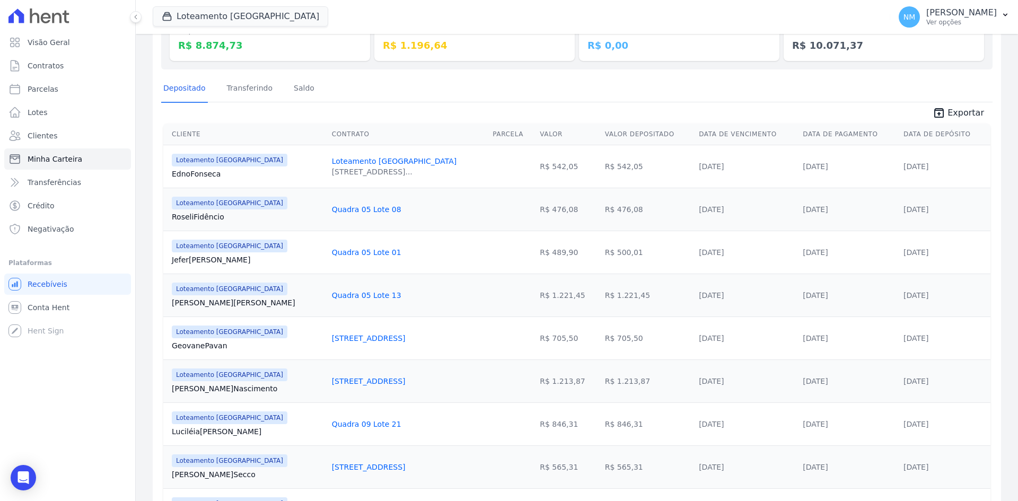
scroll to position [137, 0]
